Goal: Task Accomplishment & Management: Manage account settings

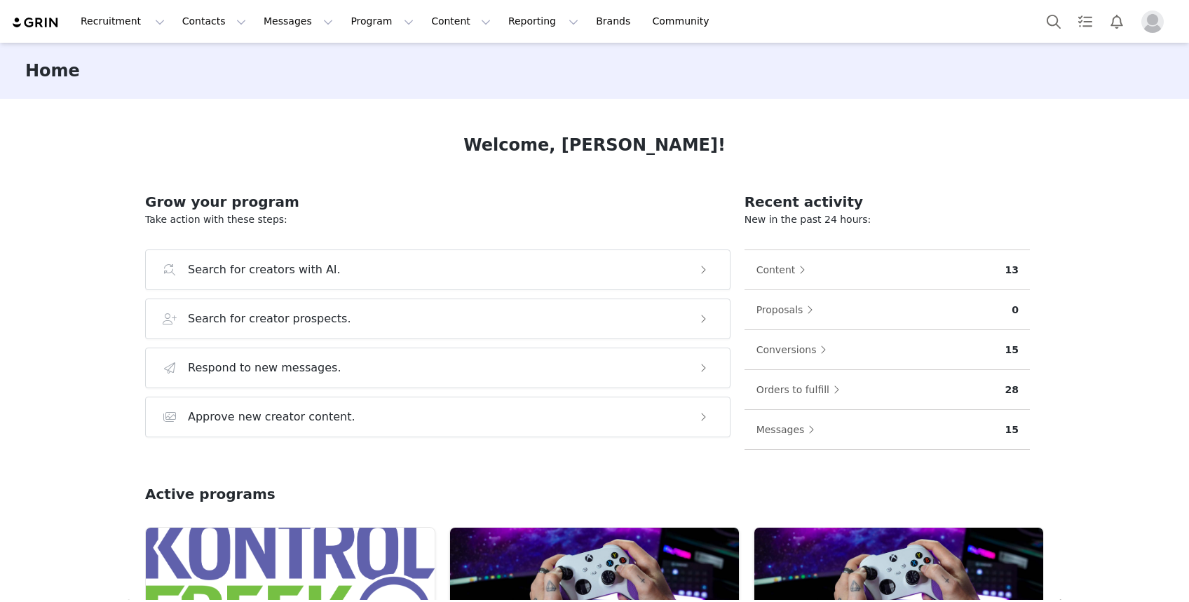
click at [453, 111] on div "Welcome, [PERSON_NAME]! Grow your program Take action with these steps: Search …" at bounding box center [595, 349] width 966 height 501
click at [256, 27] on button "Messages Messages" at bounding box center [298, 22] width 86 height 32
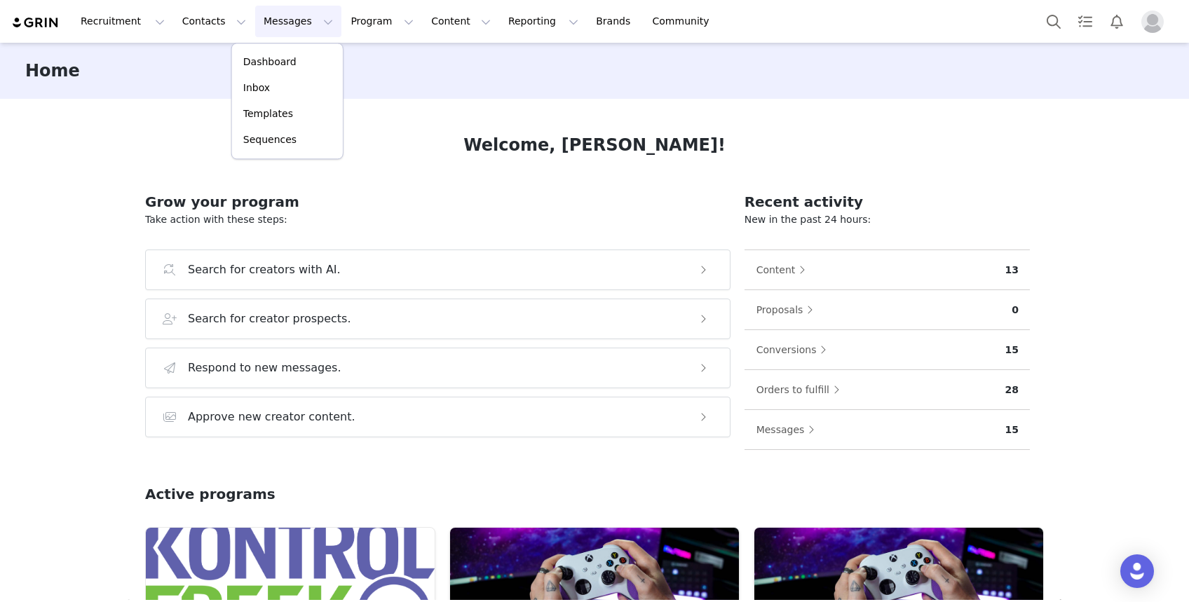
click at [256, 27] on button "Messages Messages" at bounding box center [298, 22] width 86 height 32
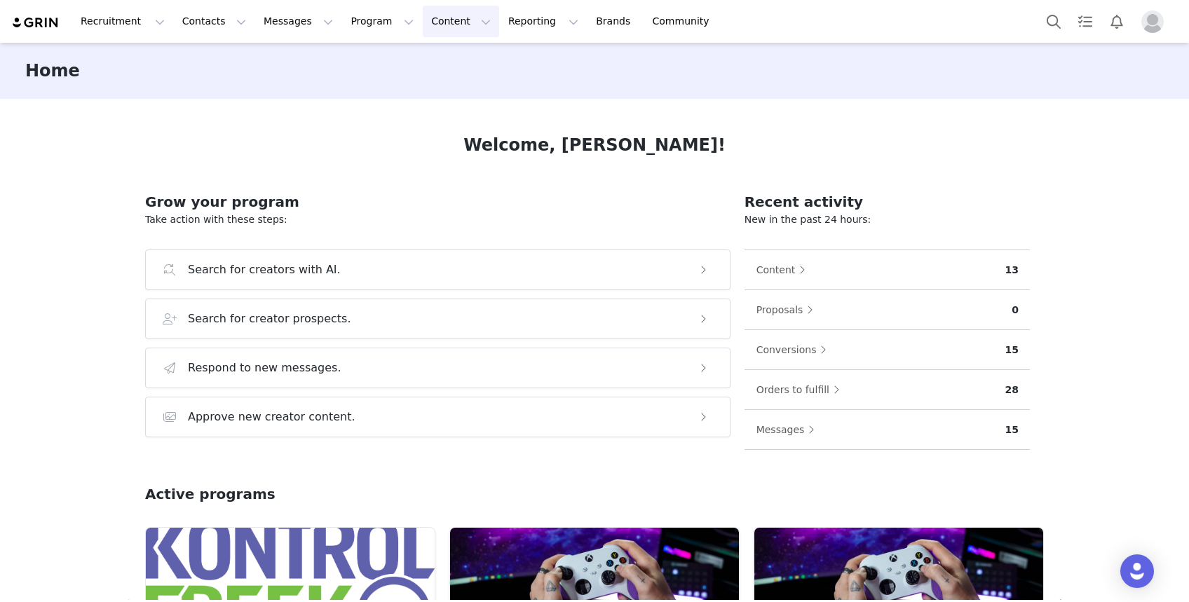
click at [438, 21] on button "Content Content" at bounding box center [461, 22] width 76 height 32
click at [371, 15] on button "Program Program" at bounding box center [382, 22] width 80 height 32
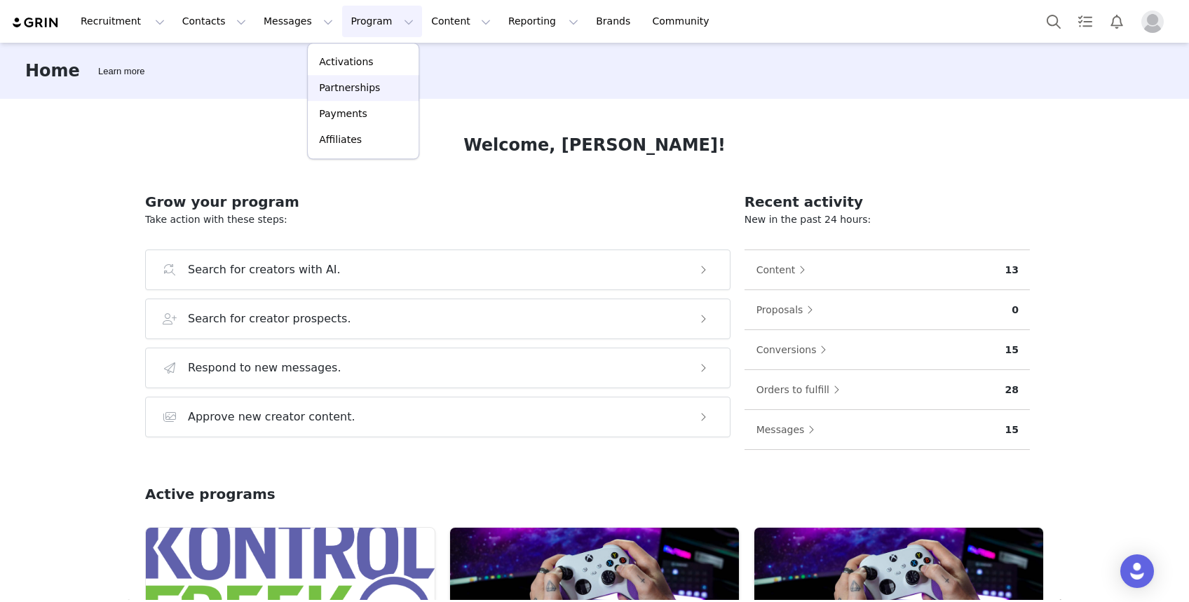
click at [382, 88] on div "Partnerships" at bounding box center [363, 88] width 94 height 15
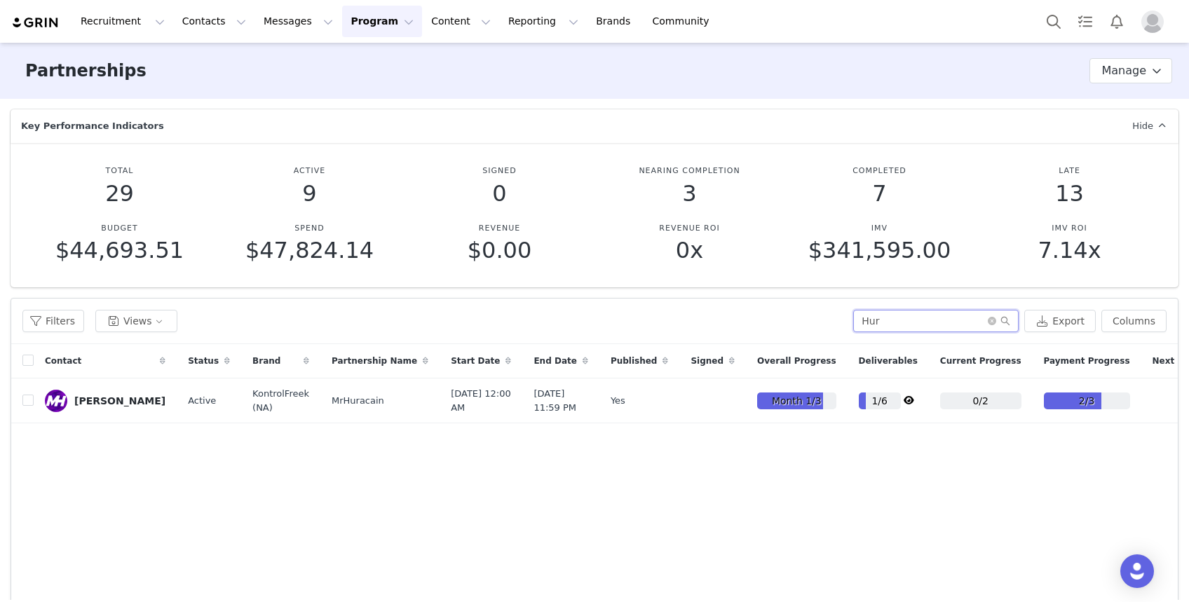
click at [888, 310] on input "Hur" at bounding box center [936, 321] width 166 height 22
type input "[PERSON_NAME]"
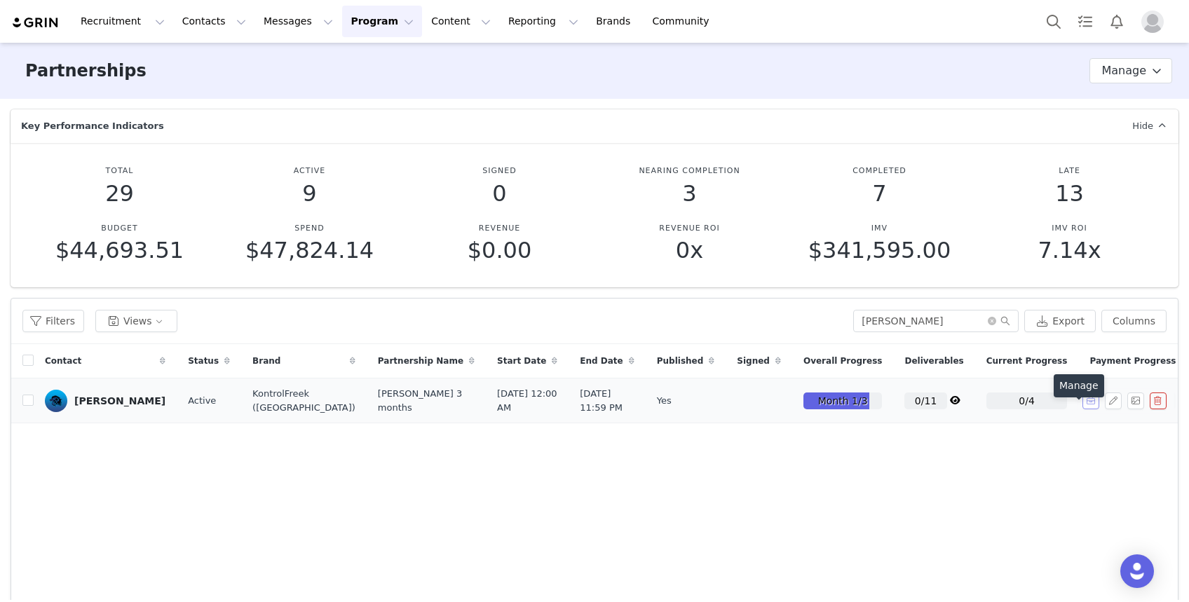
click at [1083, 410] on button "button" at bounding box center [1091, 401] width 17 height 17
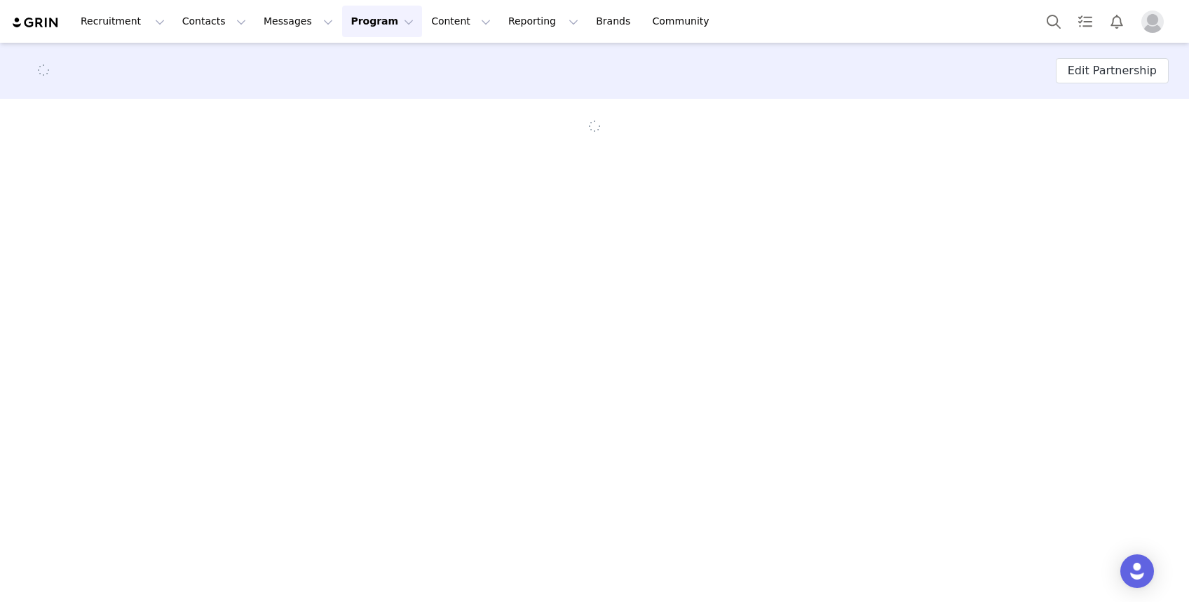
click at [859, 331] on main "Edit Partnership" at bounding box center [594, 322] width 1189 height 558
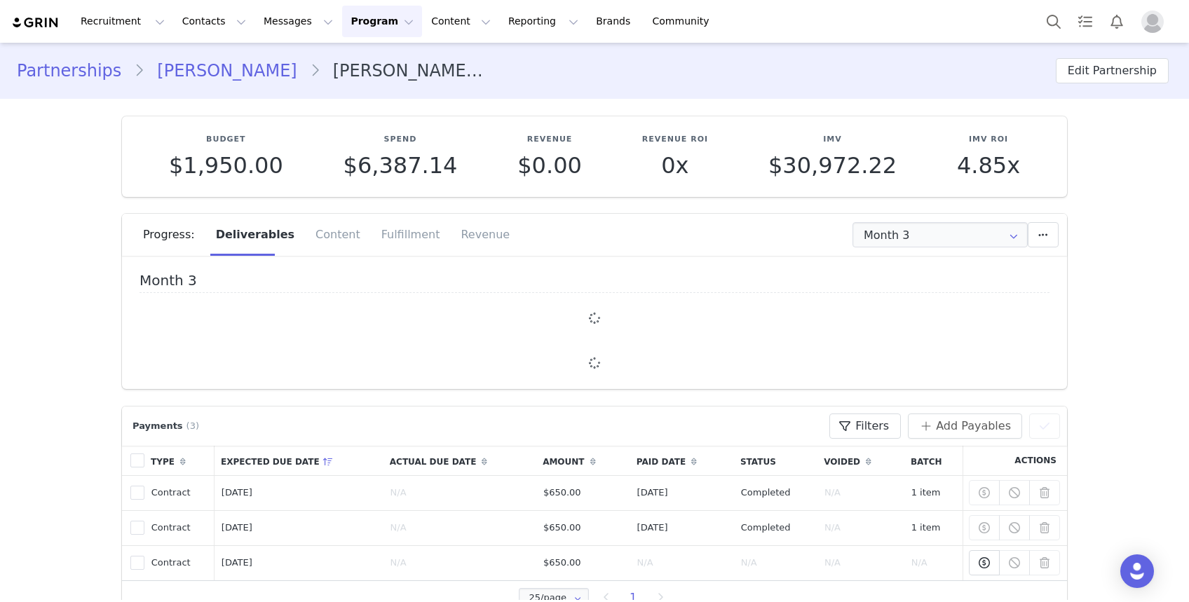
type input "+1 ([GEOGRAPHIC_DATA])"
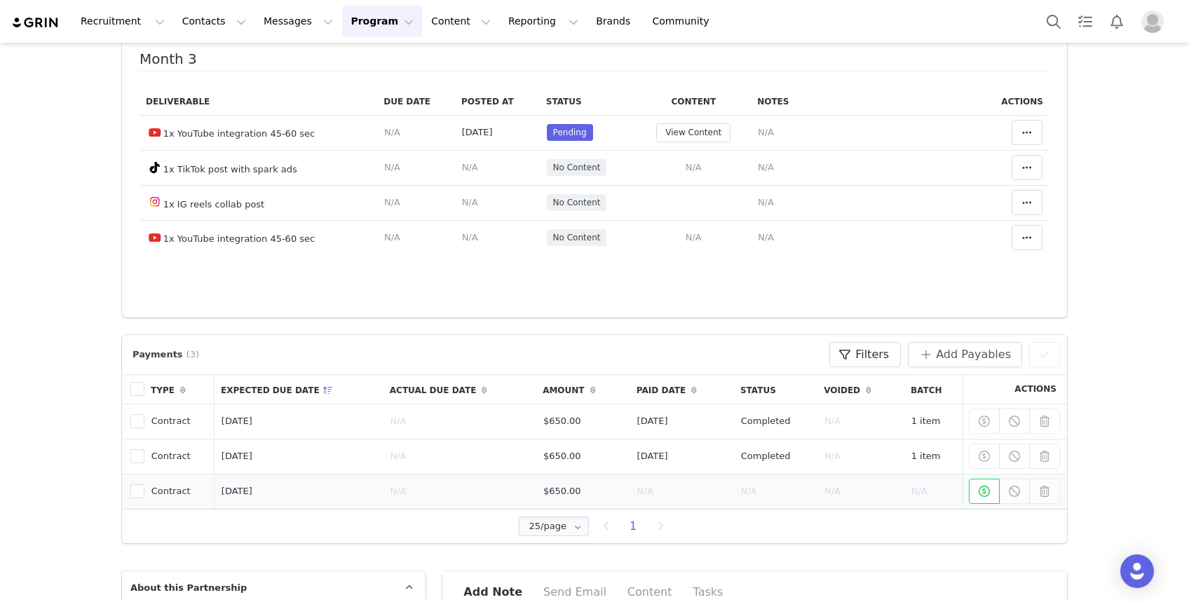
scroll to position [293, 0]
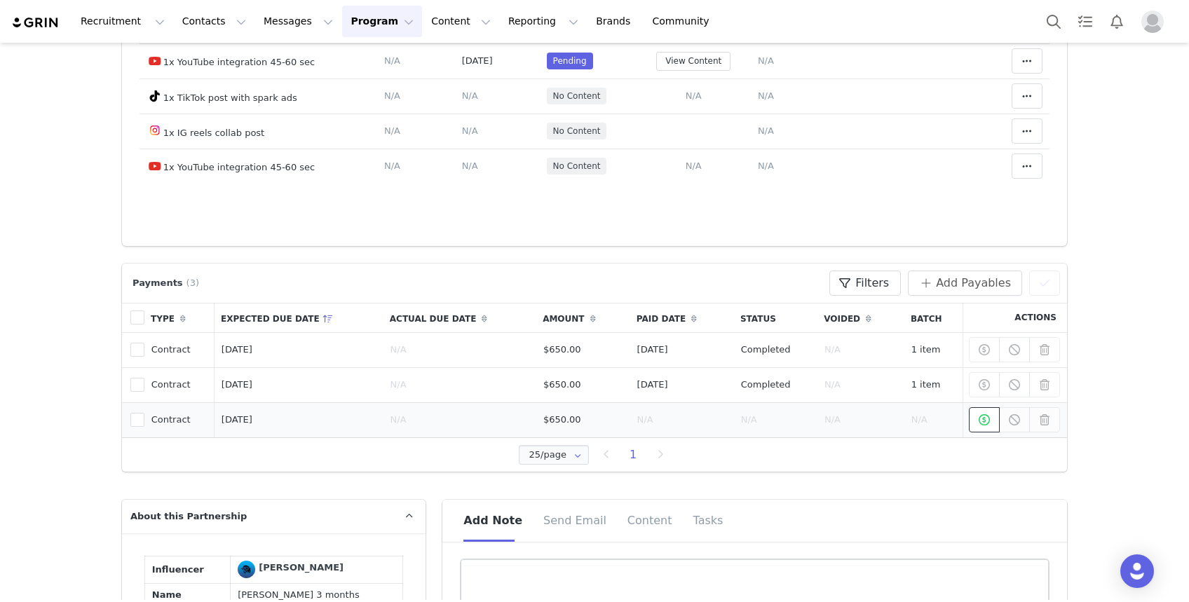
click at [983, 419] on icon at bounding box center [984, 419] width 11 height 11
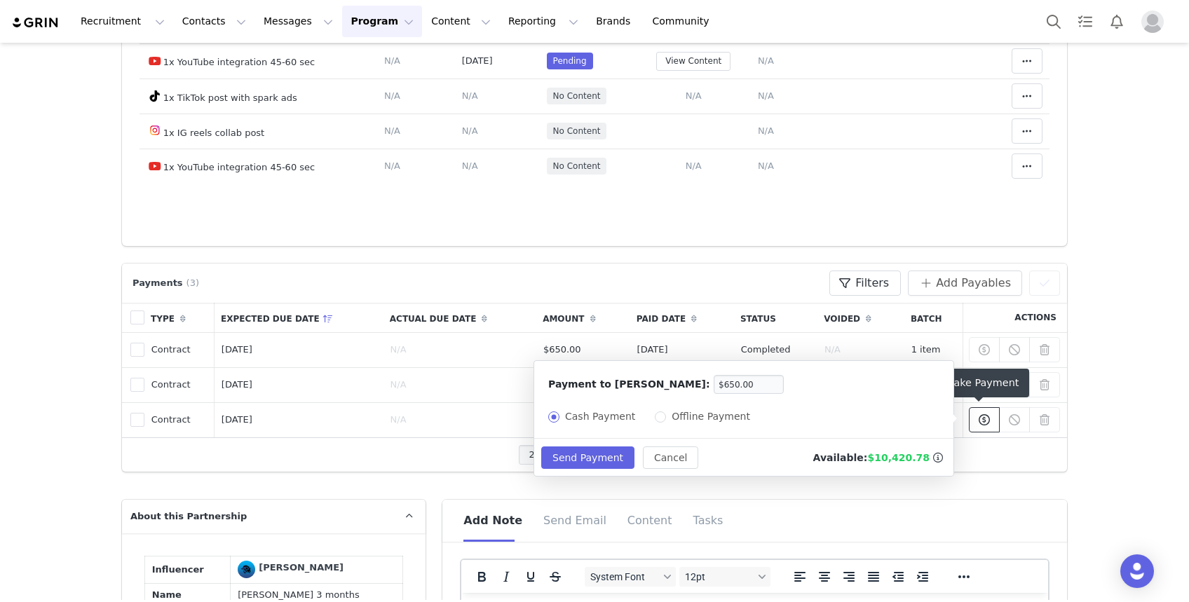
scroll to position [0, 0]
click at [567, 459] on button "Send Payment" at bounding box center [587, 458] width 93 height 22
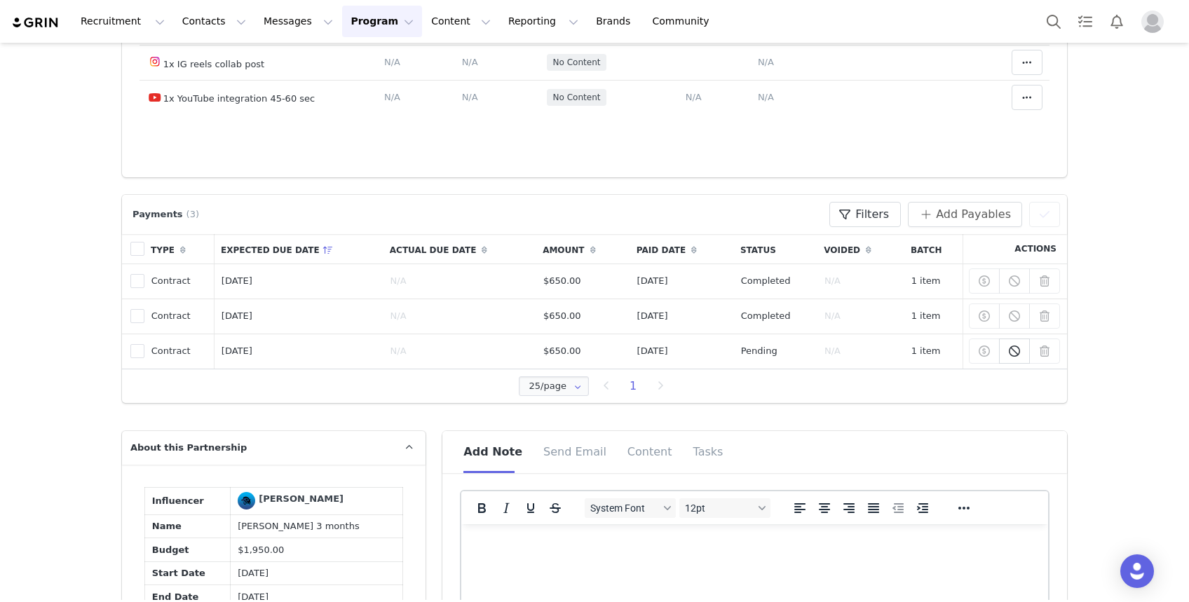
scroll to position [362, 0]
click at [367, 525] on td "[PERSON_NAME] 3 months" at bounding box center [317, 527] width 173 height 24
